Goal: Task Accomplishment & Management: Use online tool/utility

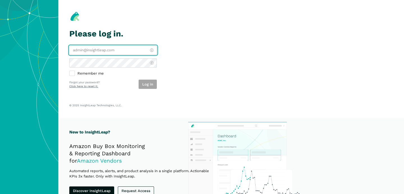
type input "[PERSON_NAME][EMAIL_ADDRESS][DOMAIN_NAME]"
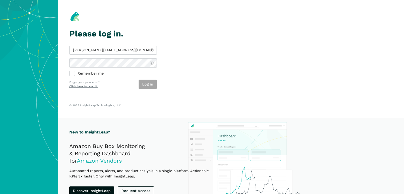
click at [152, 84] on div "Log in" at bounding box center [147, 84] width 18 height 9
click at [152, 84] on button "Log in" at bounding box center [147, 84] width 18 height 9
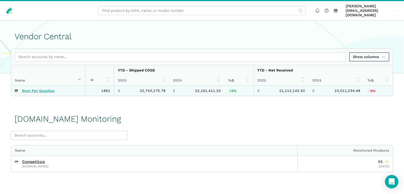
click at [36, 89] on link "Best Pet Supplies" at bounding box center [38, 91] width 32 height 4
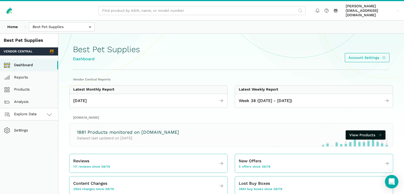
click at [37, 111] on link "Explore Data" at bounding box center [29, 114] width 58 height 12
click at [34, 134] on link "[DOMAIN_NAME]" at bounding box center [29, 139] width 58 height 12
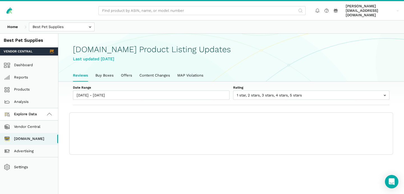
scroll to position [2, 0]
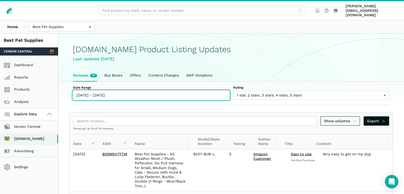
click at [96, 91] on input "09/19/2025 - 09/25/2025" at bounding box center [151, 95] width 156 height 9
type input "09/19/2025"
type input "09/25/2025"
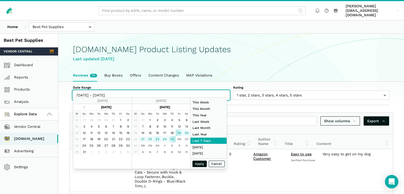
type input "09/23/2025"
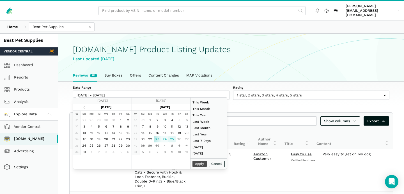
type input "09/25/2025"
type input "07/01/2025"
type input "07/31/2025"
type input "09/23/2025"
type input "09/25/2025"
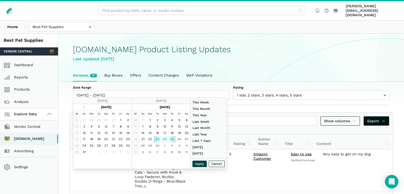
click at [201, 164] on button "Apply" at bounding box center [199, 164] width 15 height 6
type input "09/23/2025 - 09/25/2025"
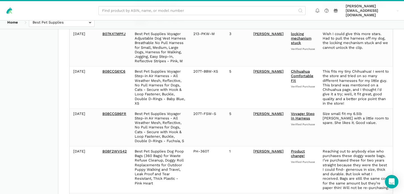
scroll to position [0, 0]
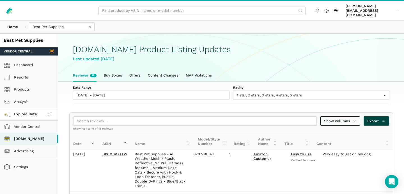
click at [378, 118] on span "Export" at bounding box center [376, 121] width 18 height 6
